Goal: Complete application form

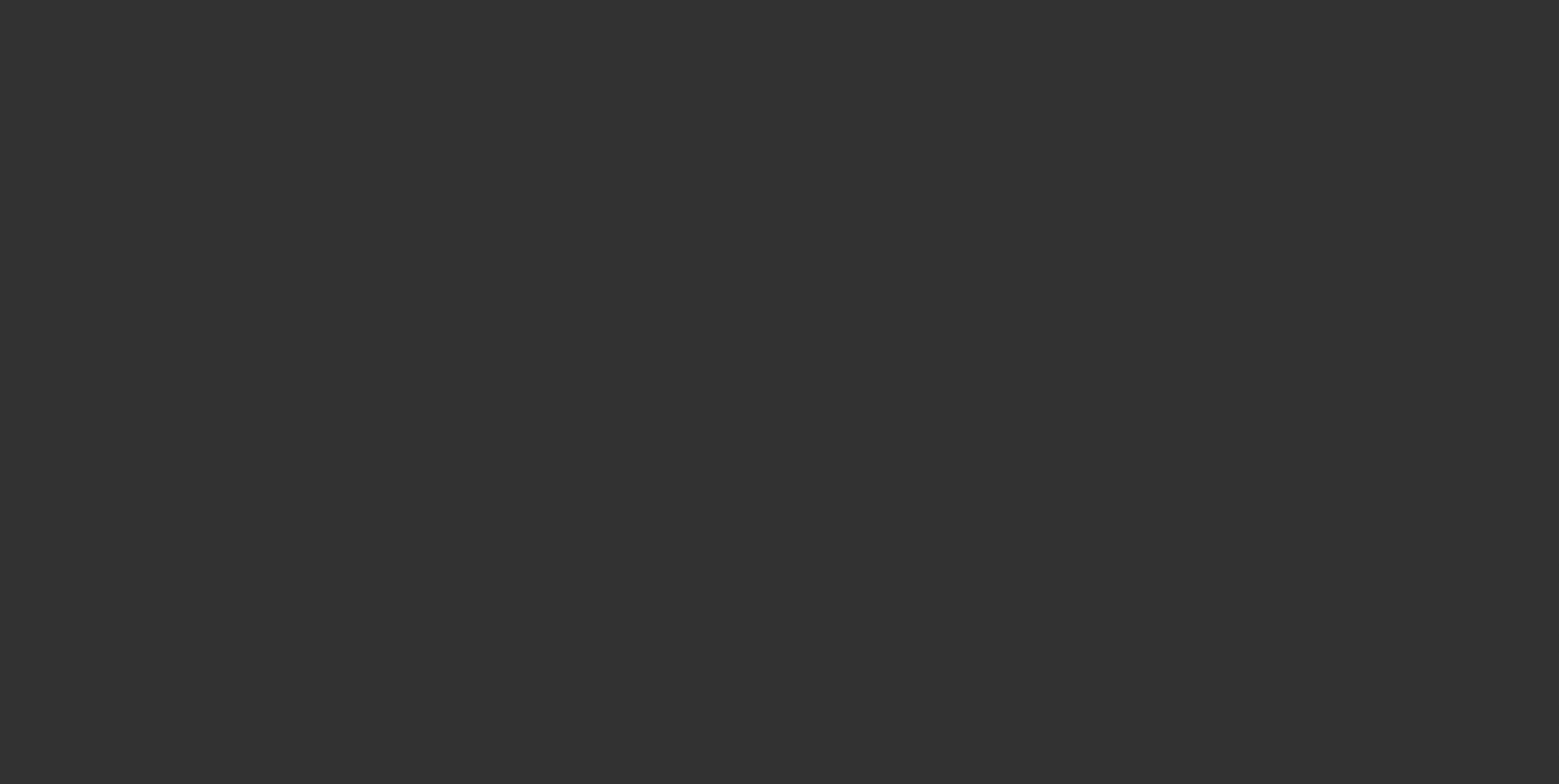
select select "0"
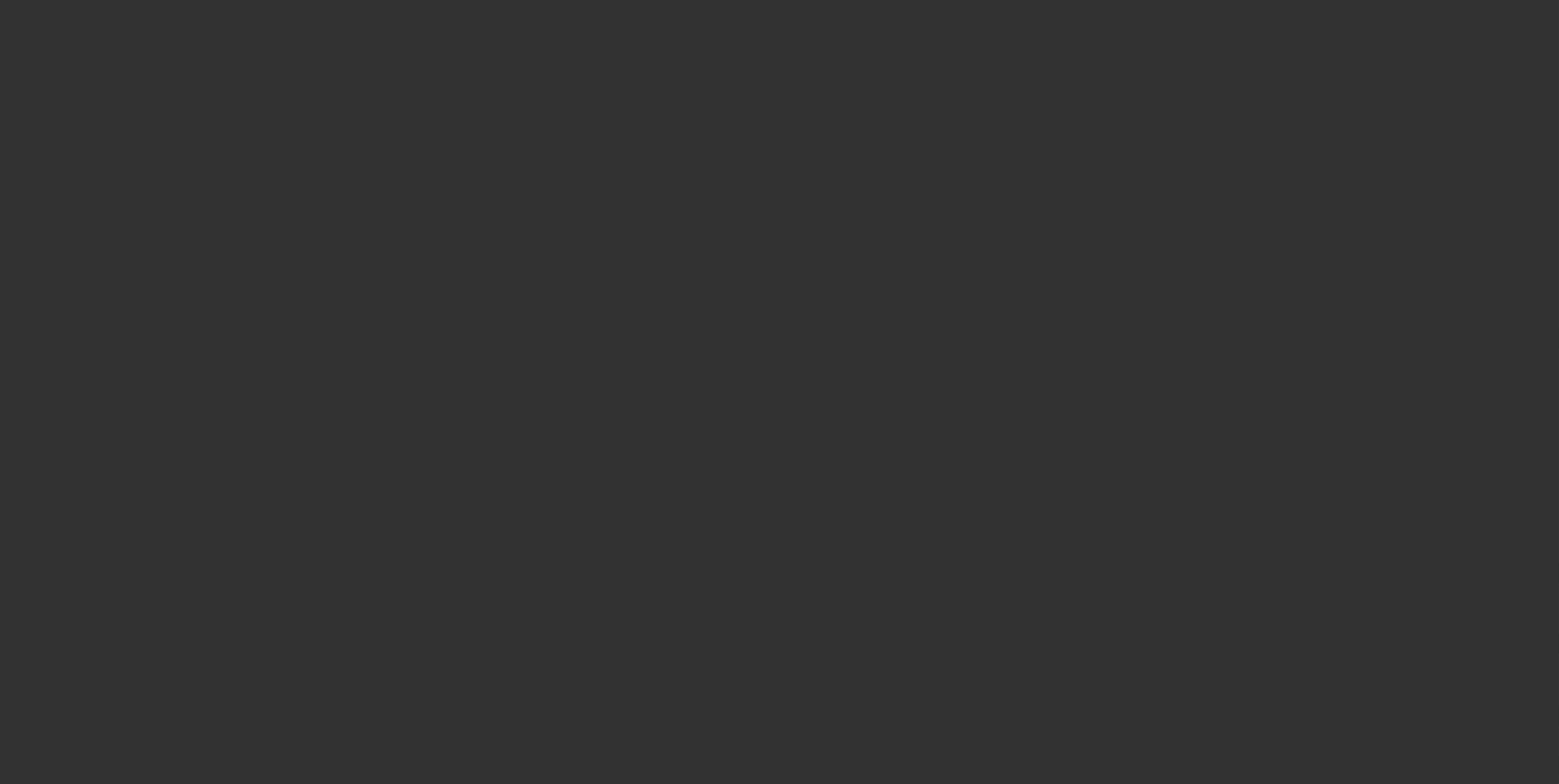
select select "0"
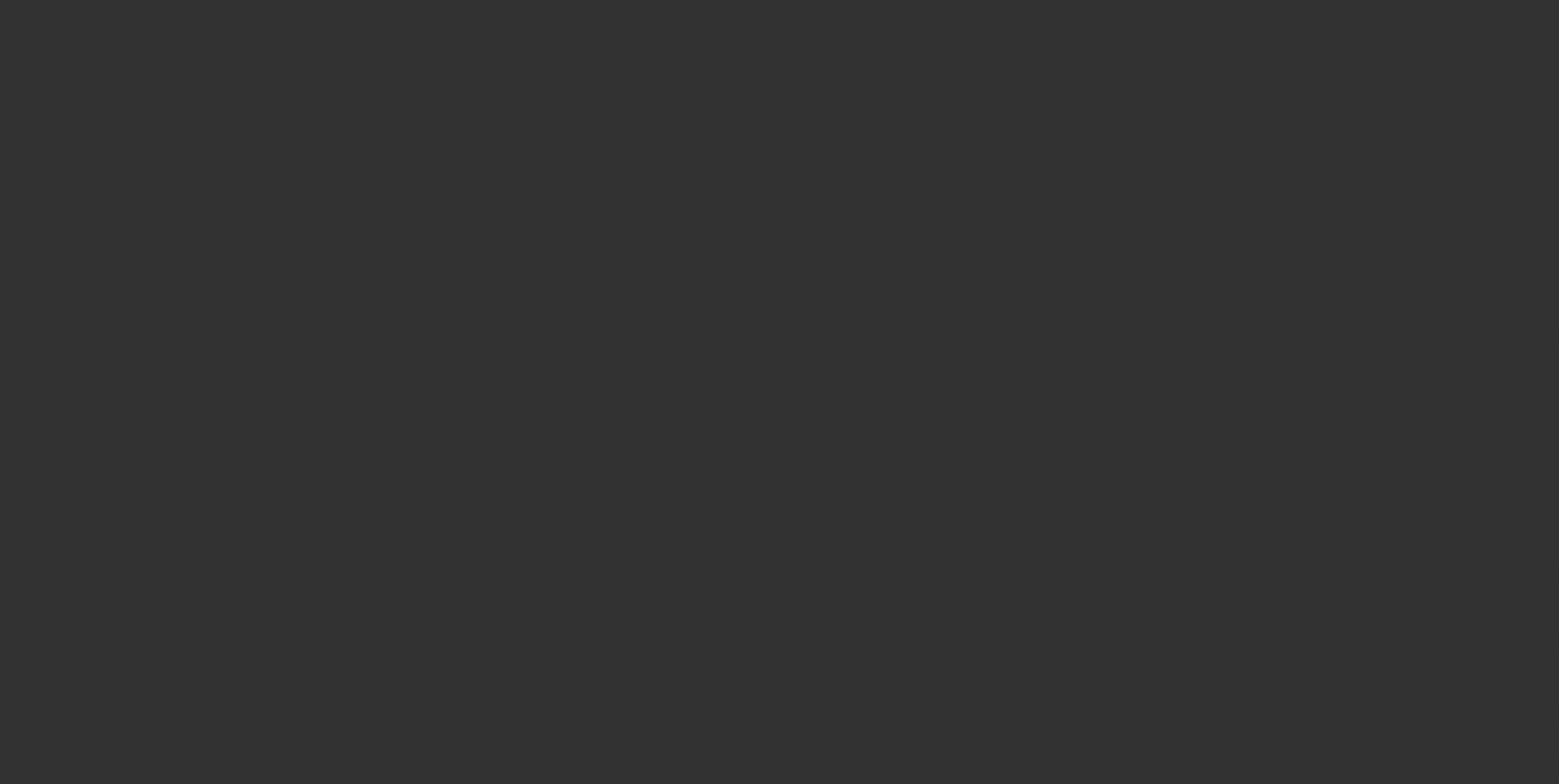
select select "0"
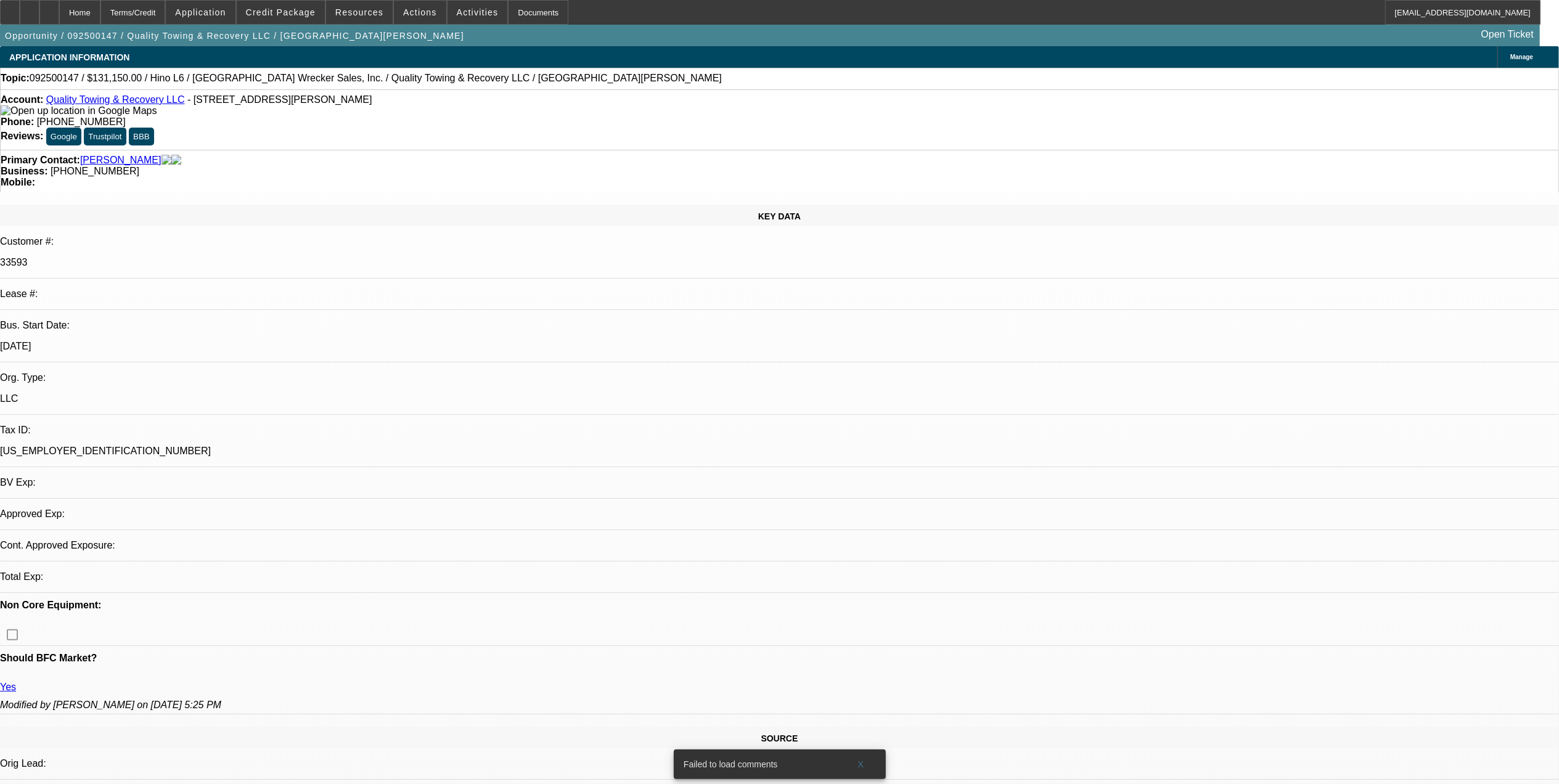
select select "1"
select select "6"
select select "1"
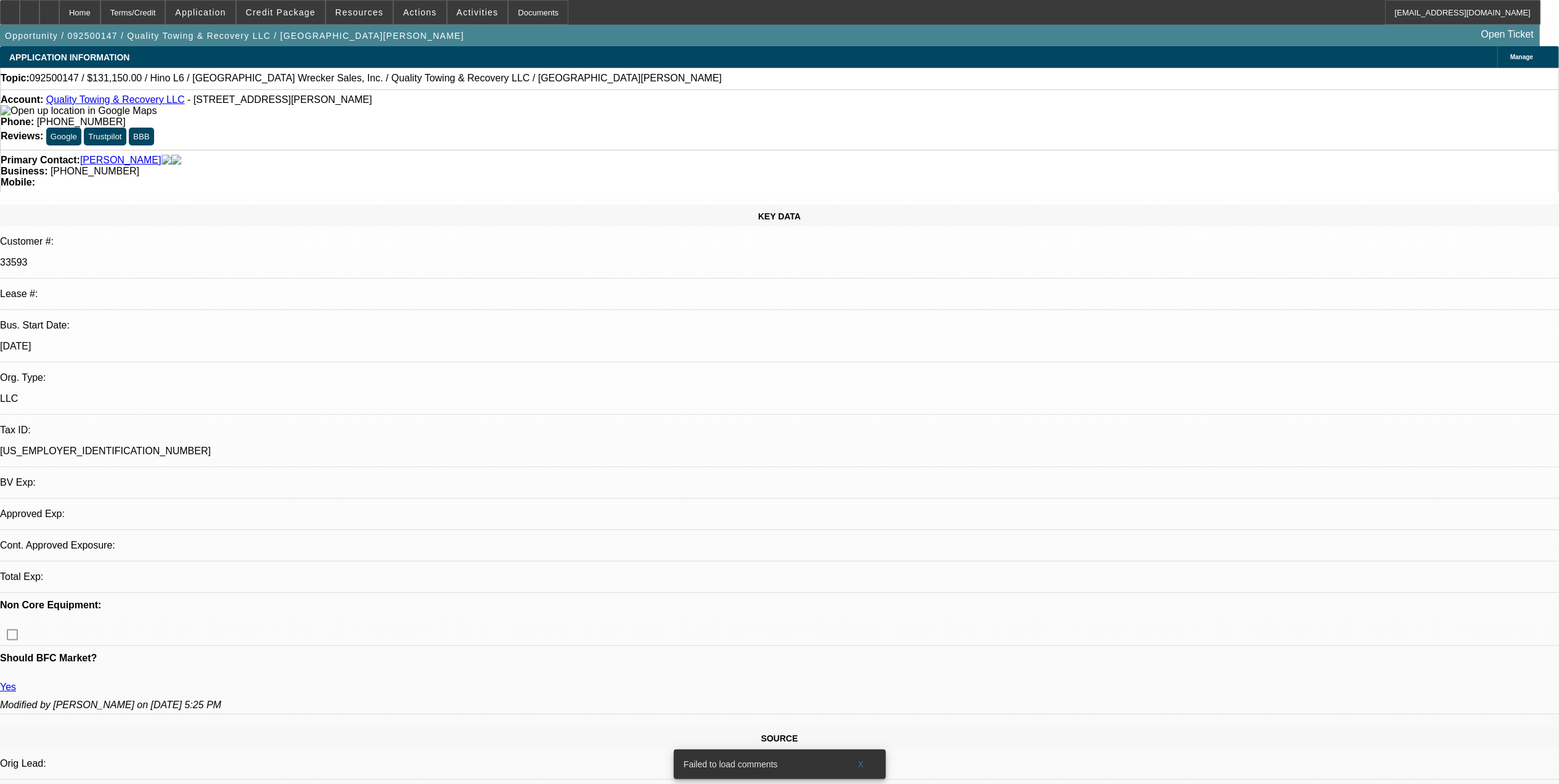
select select "6"
select select "1"
select select "6"
select select "1"
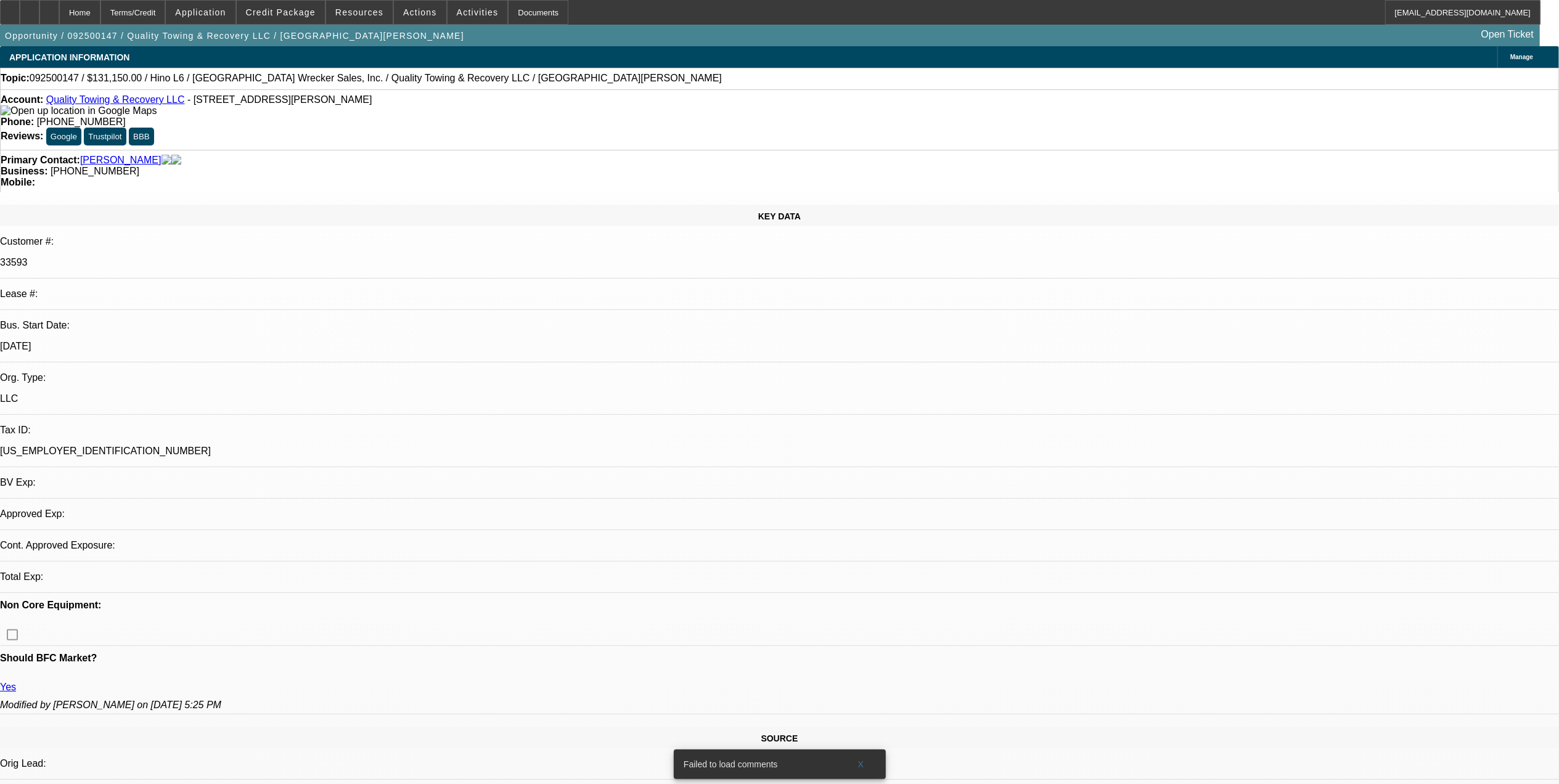
select select "1"
select select "6"
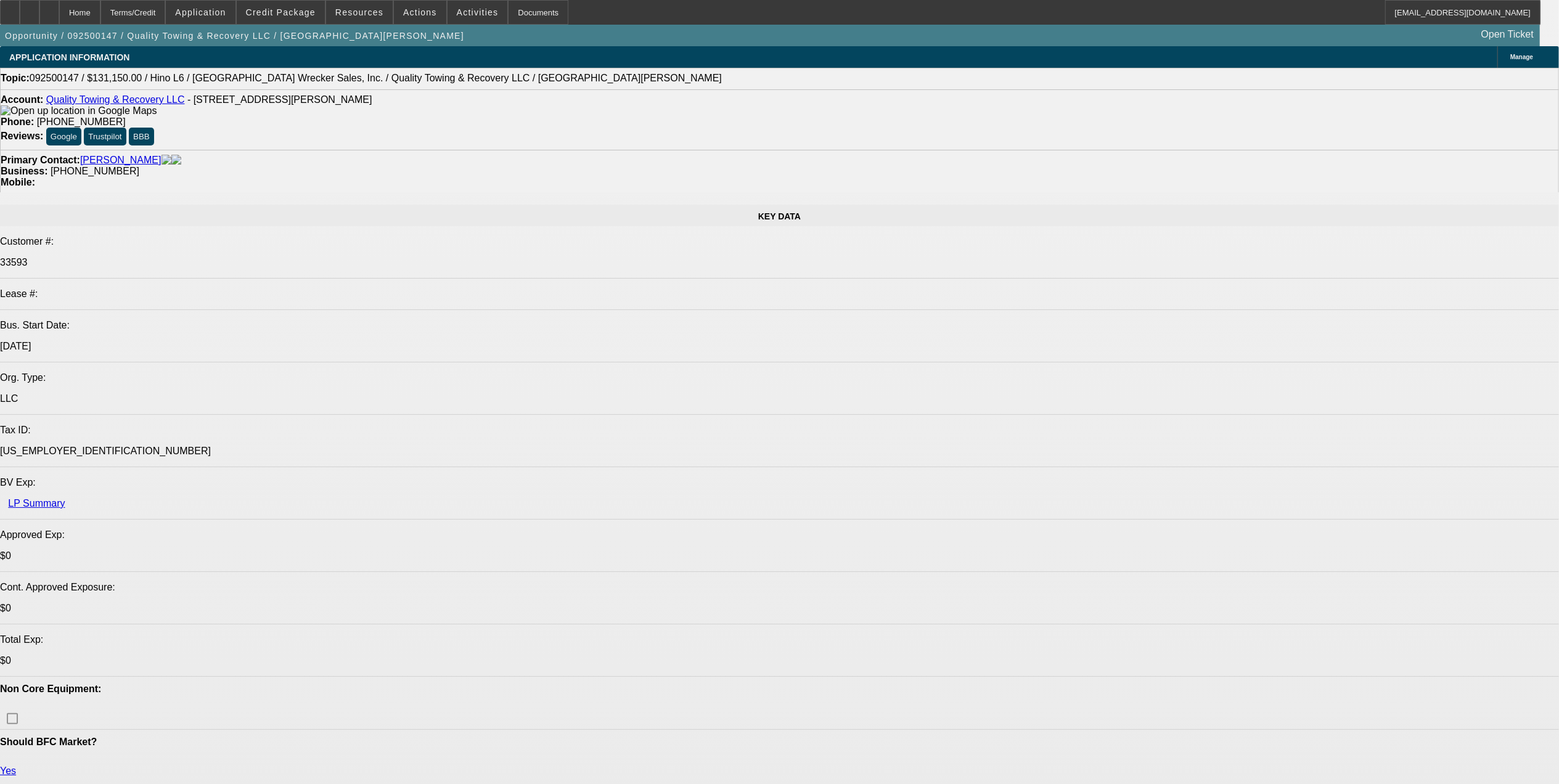
select select "0"
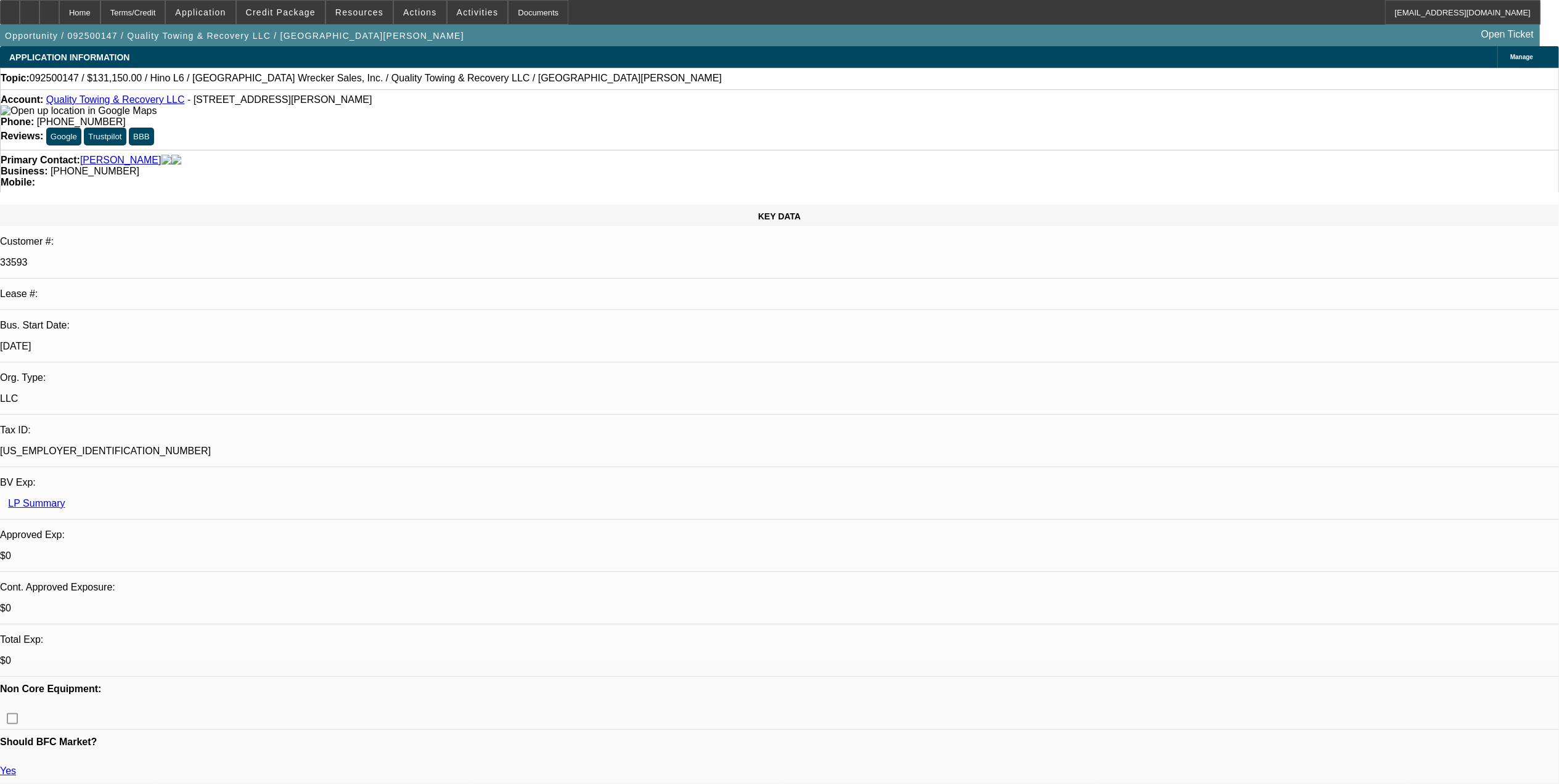
select select "0"
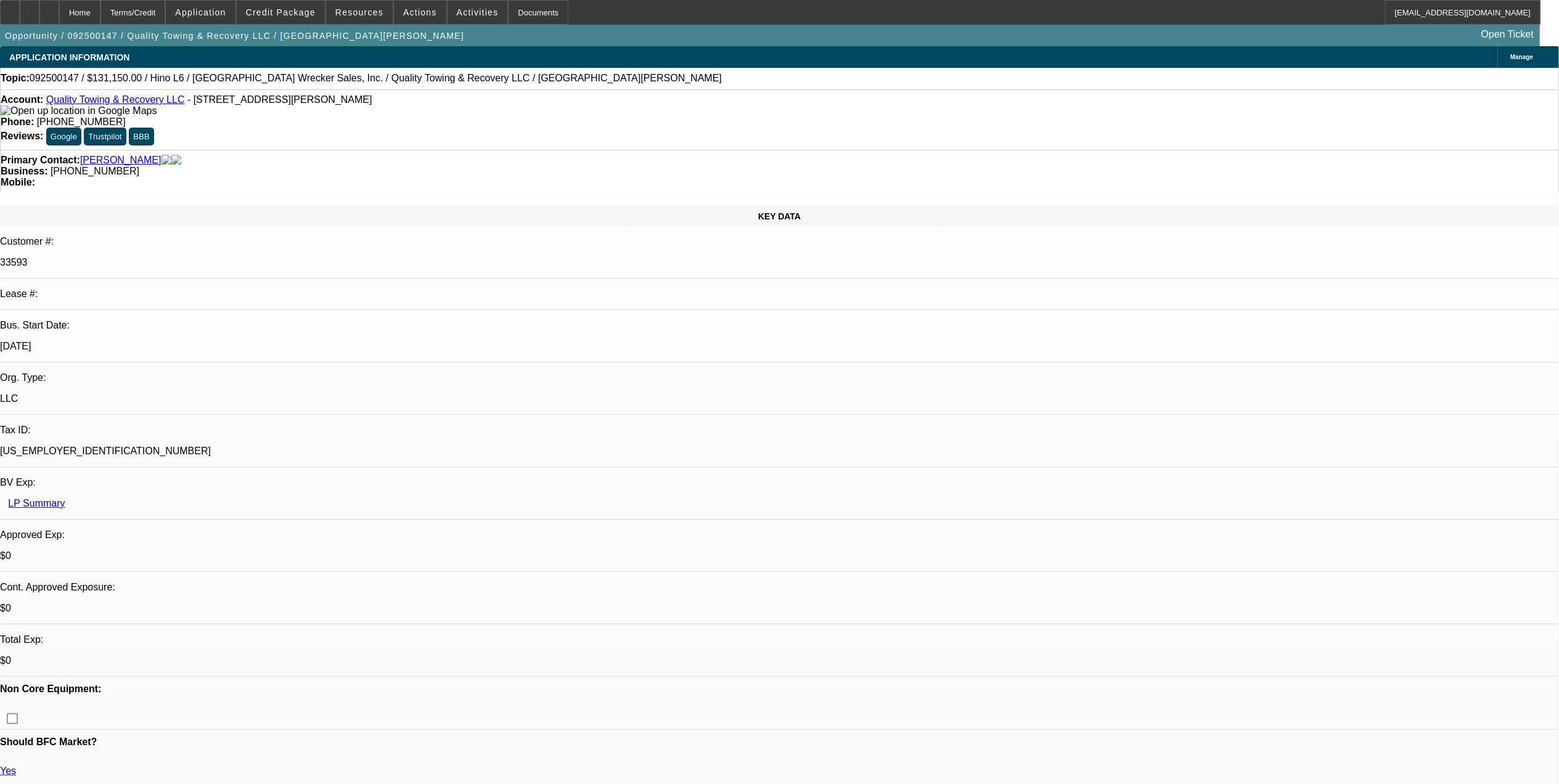
select select "0"
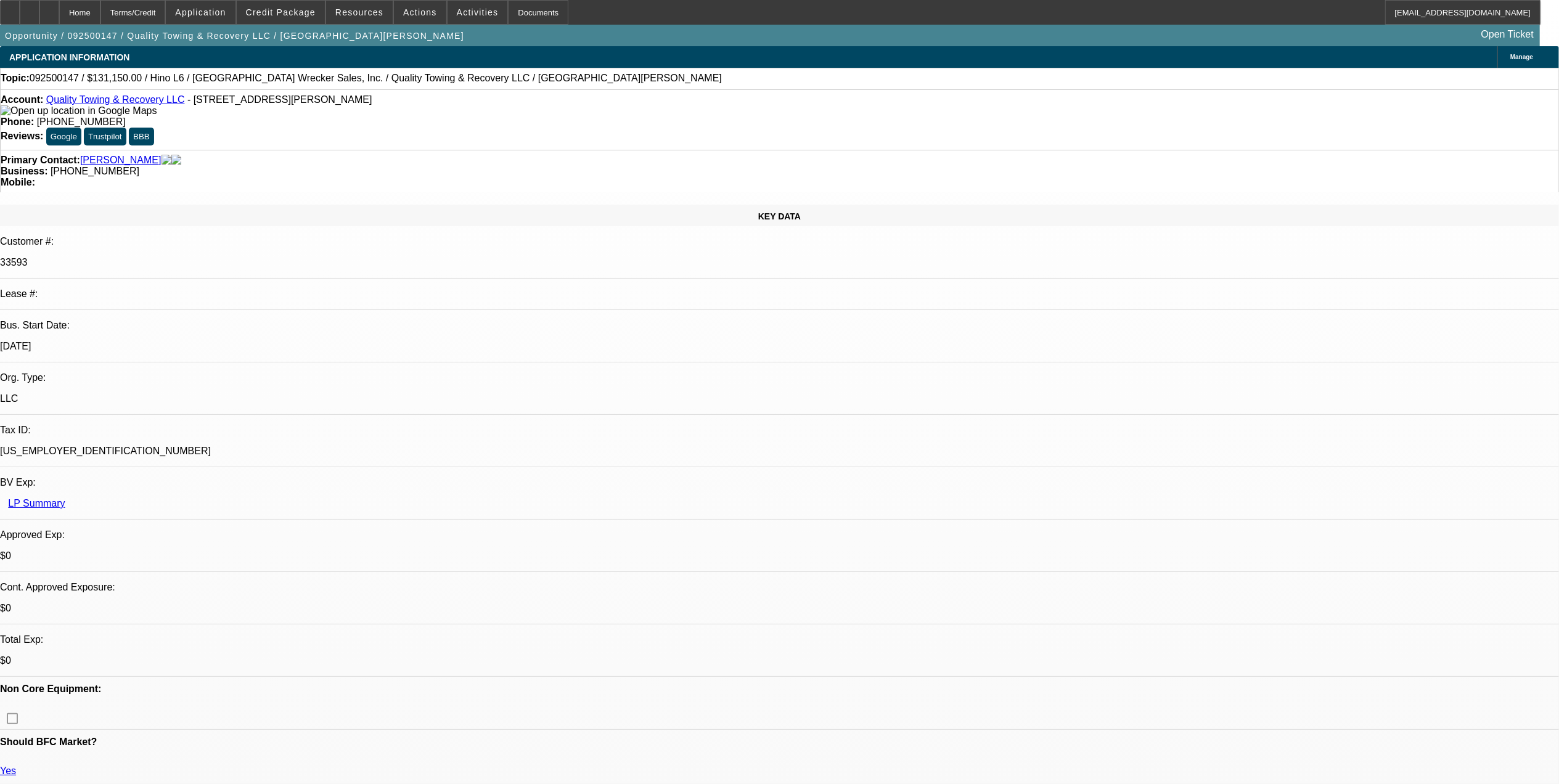
select select "0"
select select "1"
select select "6"
select select "1"
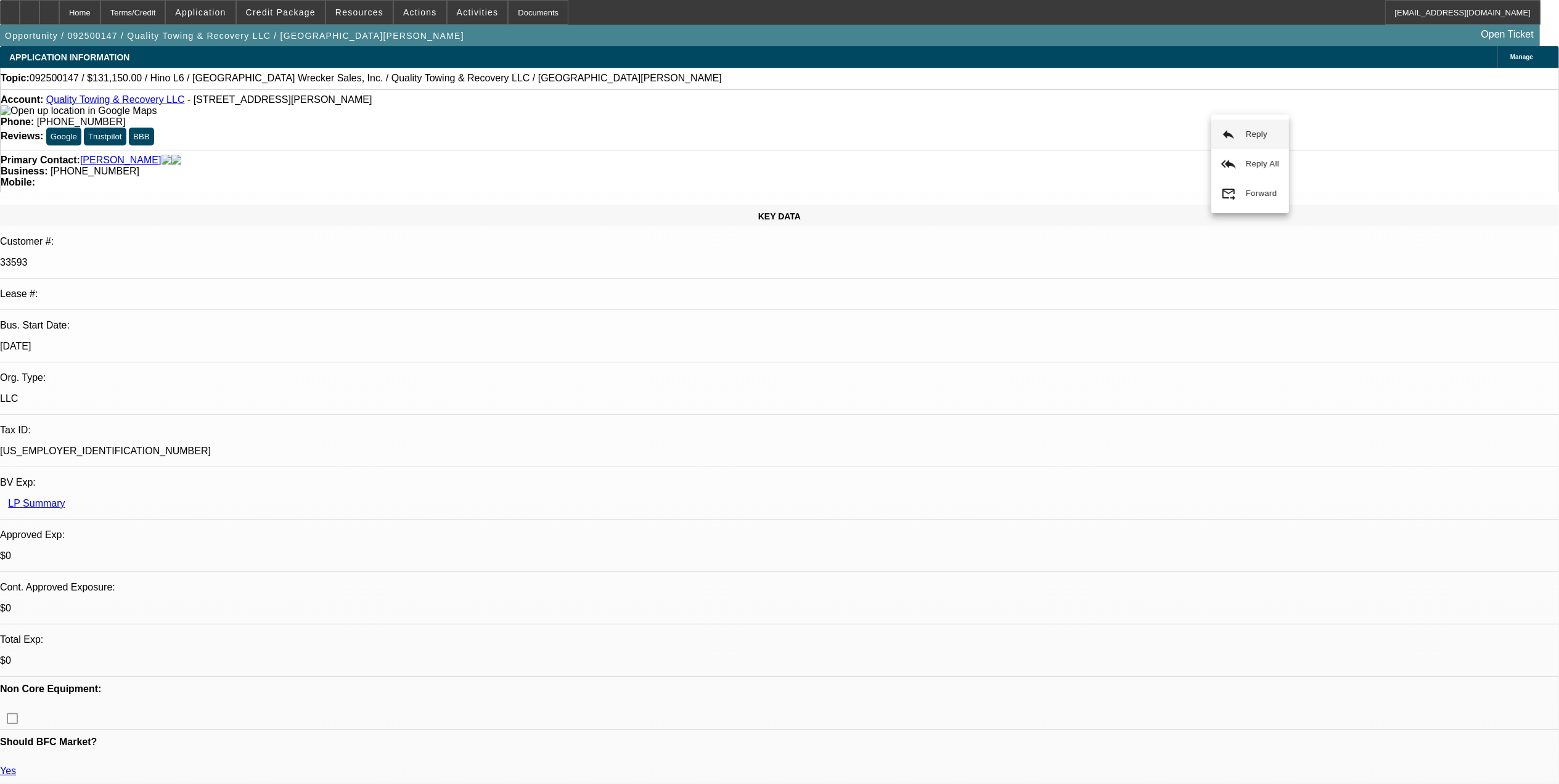
select select "1"
select select "6"
select select "1"
select select "6"
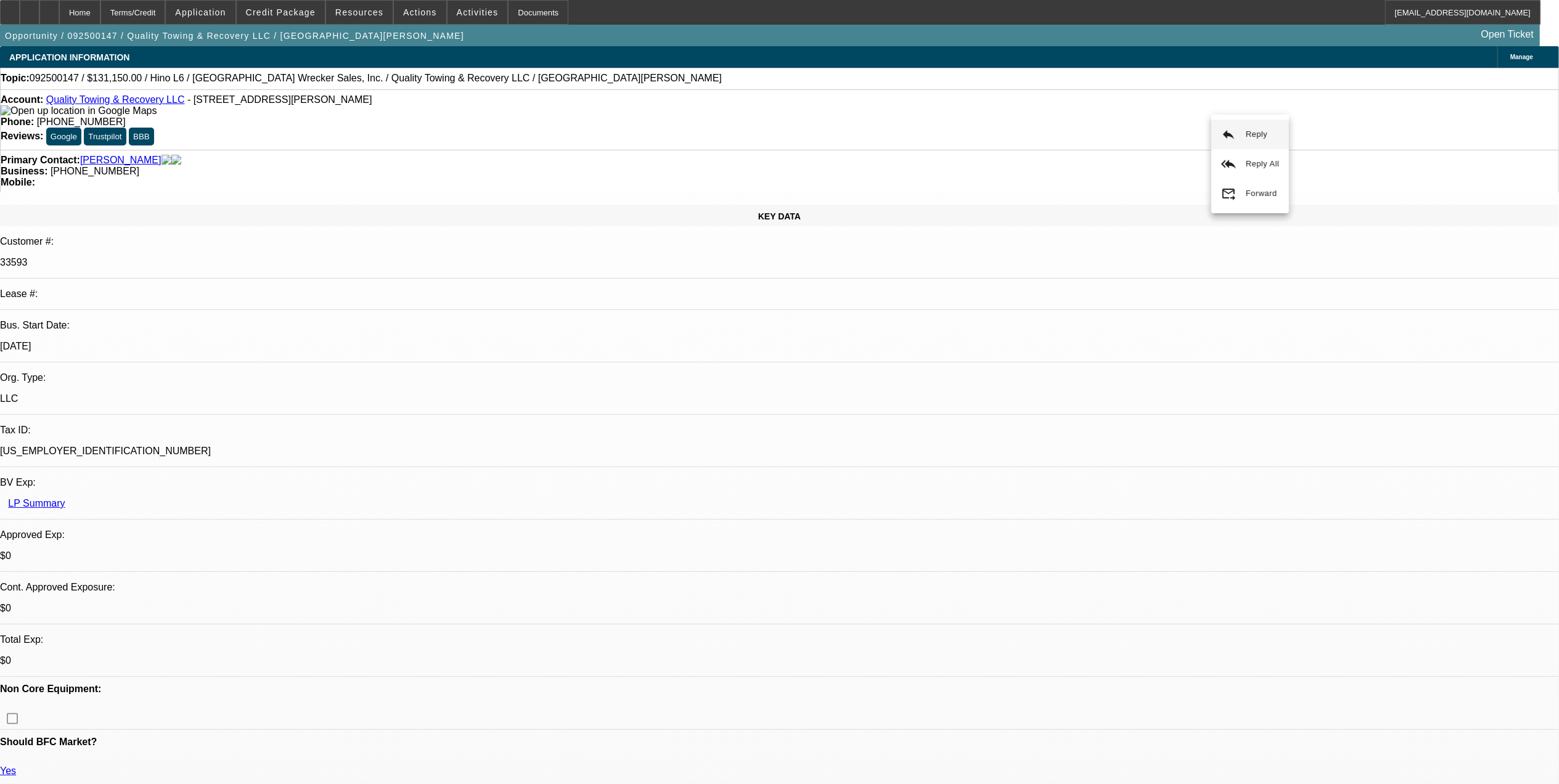
select select "1"
select select "6"
click at [1243, 165] on button "reply_all Reply All" at bounding box center [1250, 164] width 78 height 30
